Goal: Information Seeking & Learning: Check status

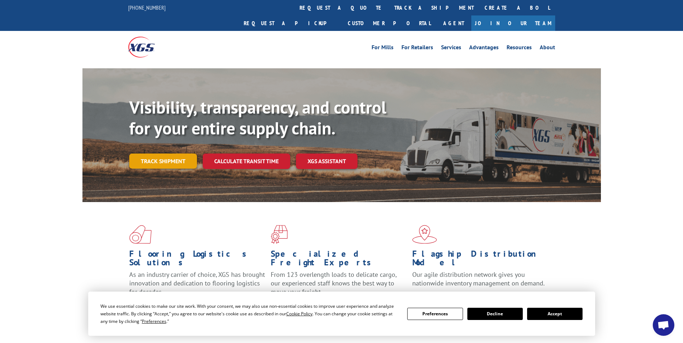
click at [175, 154] on link "Track shipment" at bounding box center [163, 161] width 68 height 15
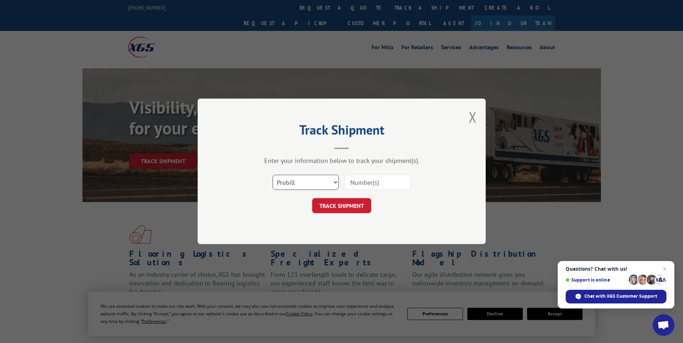
click at [327, 179] on select "Select category... Probill BOL PO" at bounding box center [305, 182] width 66 height 15
select select "bol"
click at [272, 175] on select "Select category... Probill BOL PO" at bounding box center [305, 182] width 66 height 15
click at [378, 179] on input at bounding box center [377, 182] width 66 height 15
click at [333, 180] on select "Select category... Probill BOL PO" at bounding box center [305, 182] width 66 height 15
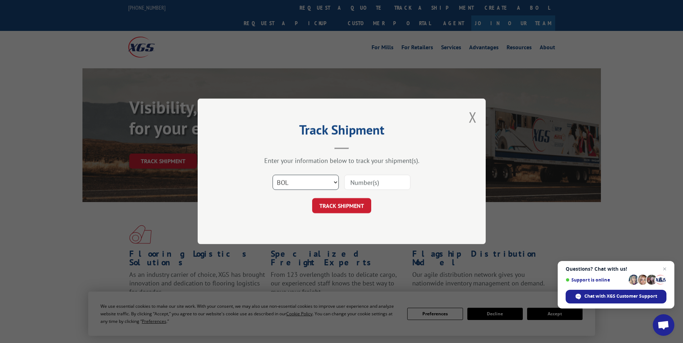
click at [272, 175] on select "Select category... Probill BOL PO" at bounding box center [305, 182] width 66 height 15
click at [369, 179] on input at bounding box center [377, 182] width 66 height 15
type input "13531494"
click at [359, 208] on button "TRACK SHIPMENT" at bounding box center [341, 206] width 59 height 15
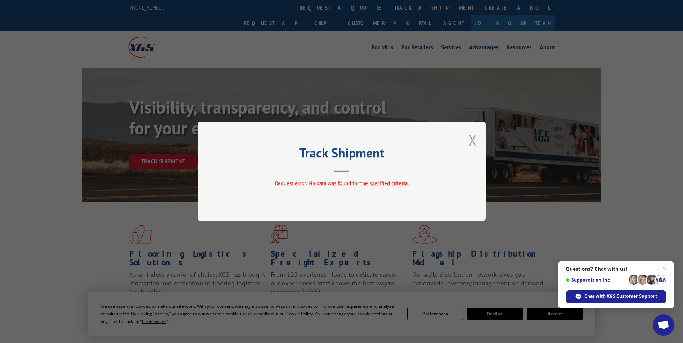
click at [476, 143] on button "Close modal" at bounding box center [473, 140] width 8 height 19
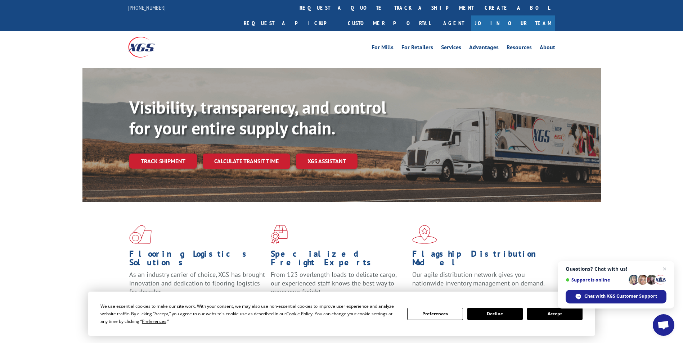
click at [166, 154] on link "Track shipment" at bounding box center [163, 161] width 68 height 15
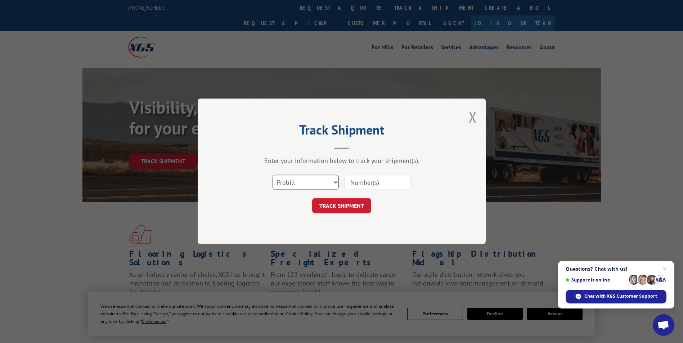
click at [327, 181] on select "Select category... Probill BOL PO" at bounding box center [305, 182] width 66 height 15
select select "po"
click at [272, 175] on select "Select category... Probill BOL PO" at bounding box center [305, 182] width 66 height 15
click at [374, 184] on input at bounding box center [377, 182] width 66 height 15
type input "h2910-289"
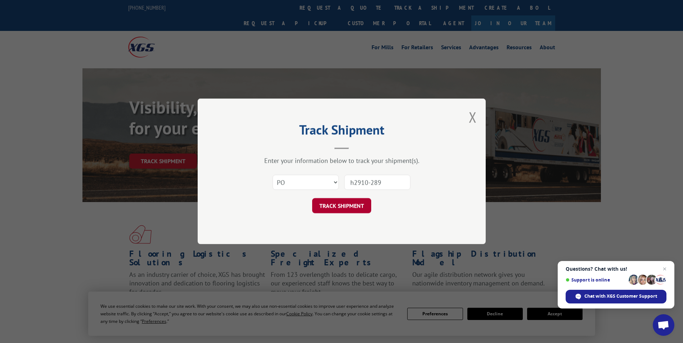
click at [336, 211] on button "TRACK SHIPMENT" at bounding box center [341, 206] width 59 height 15
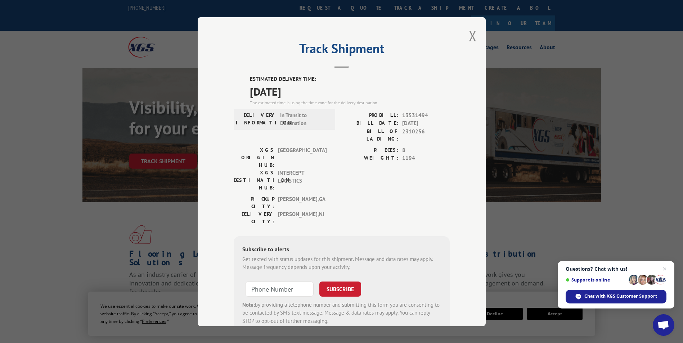
click at [464, 35] on div "Track Shipment ESTIMATED DELIVERY TIME: [DATE] The estimated time is using the …" at bounding box center [342, 171] width 288 height 309
click at [469, 34] on button "Close modal" at bounding box center [473, 35] width 8 height 19
